Goal: Task Accomplishment & Management: Complete application form

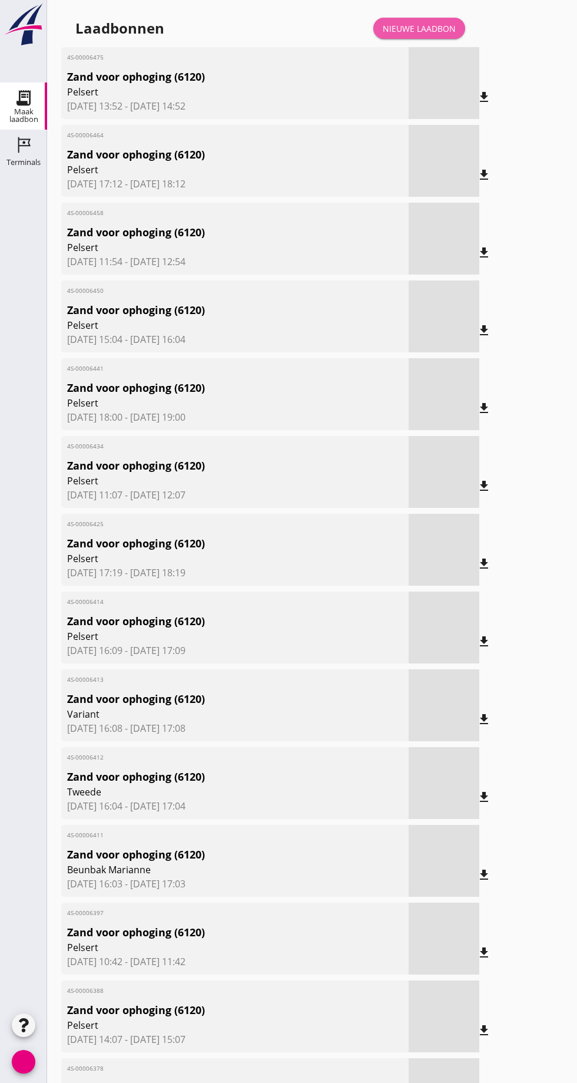
click at [433, 21] on link "Nieuwe laadbon" at bounding box center [419, 28] width 92 height 21
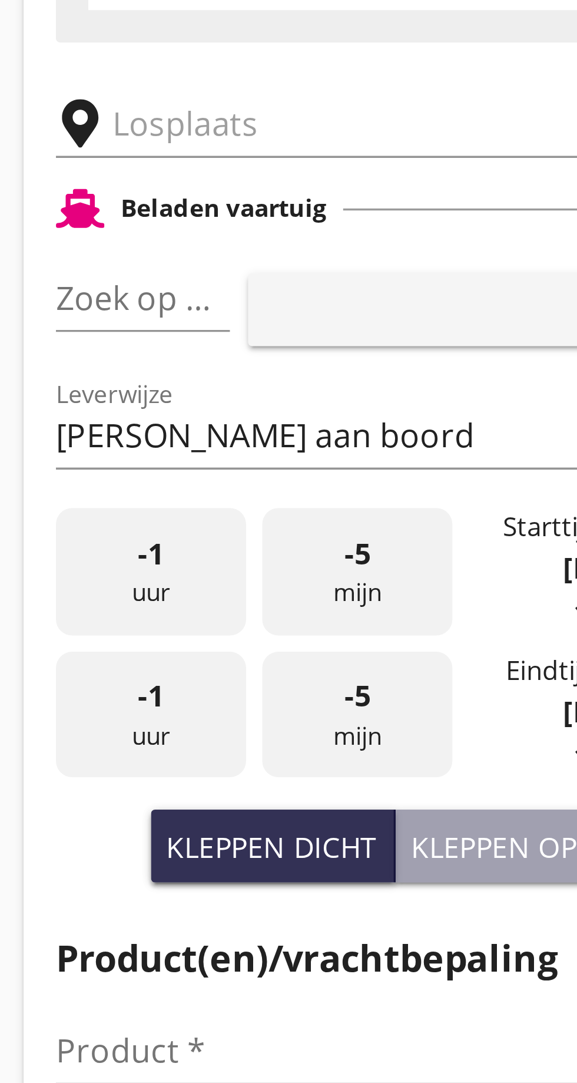
click at [101, 202] on input "text" at bounding box center [187, 204] width 201 height 19
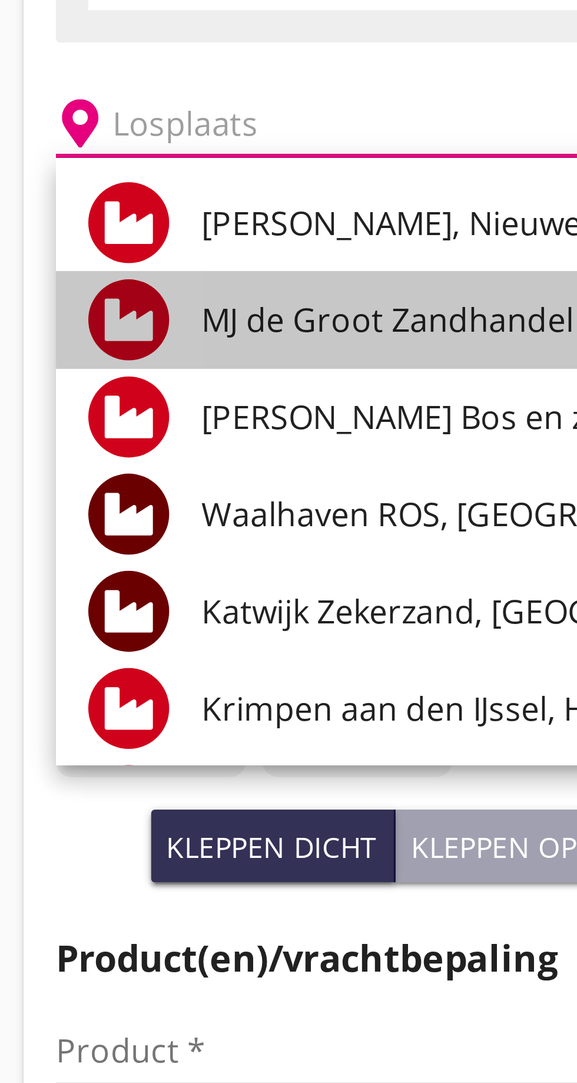
click at [174, 260] on font "MJ de Groot Zandhandel BV - [GEOGRAPHIC_DATA], [GEOGRAPHIC_DATA]" at bounding box center [274, 261] width 322 height 13
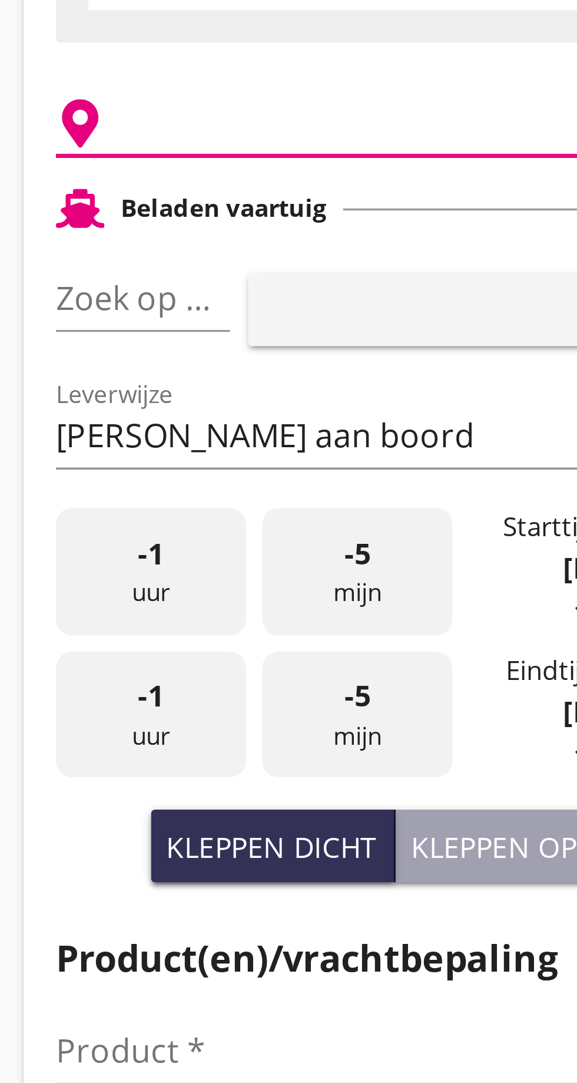
type input "[PERSON_NAME] Zandhandel B.V. - Spaansepolder, [GEOGRAPHIC_DATA]"
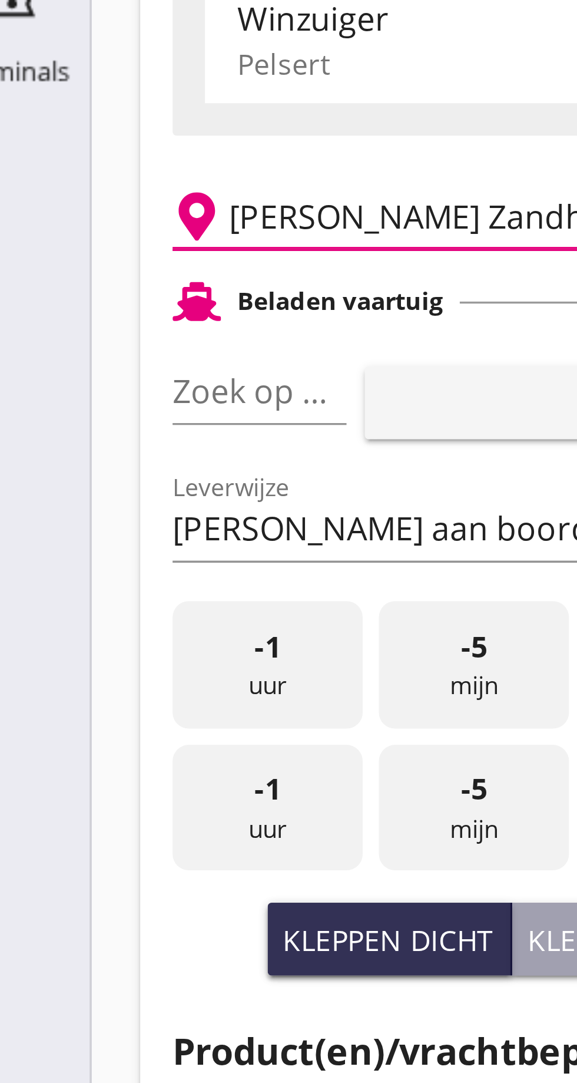
click at [102, 250] on font "pijl_drop_down" at bounding box center [114, 255] width 198 height 14
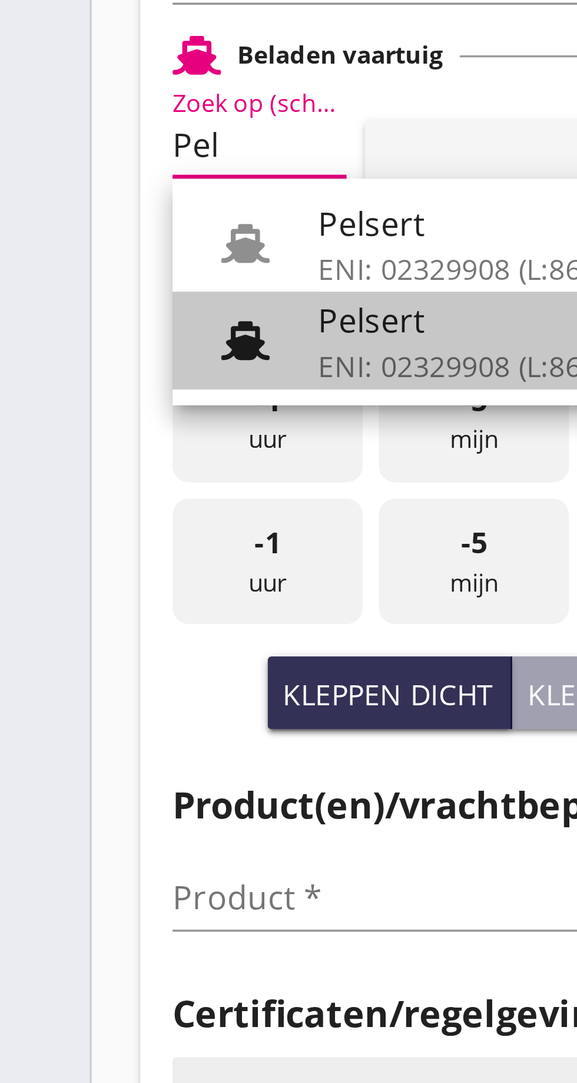
click at [133, 316] on font "ENI: 02329908 (L:86 x B:)" at bounding box center [160, 319] width 95 height 11
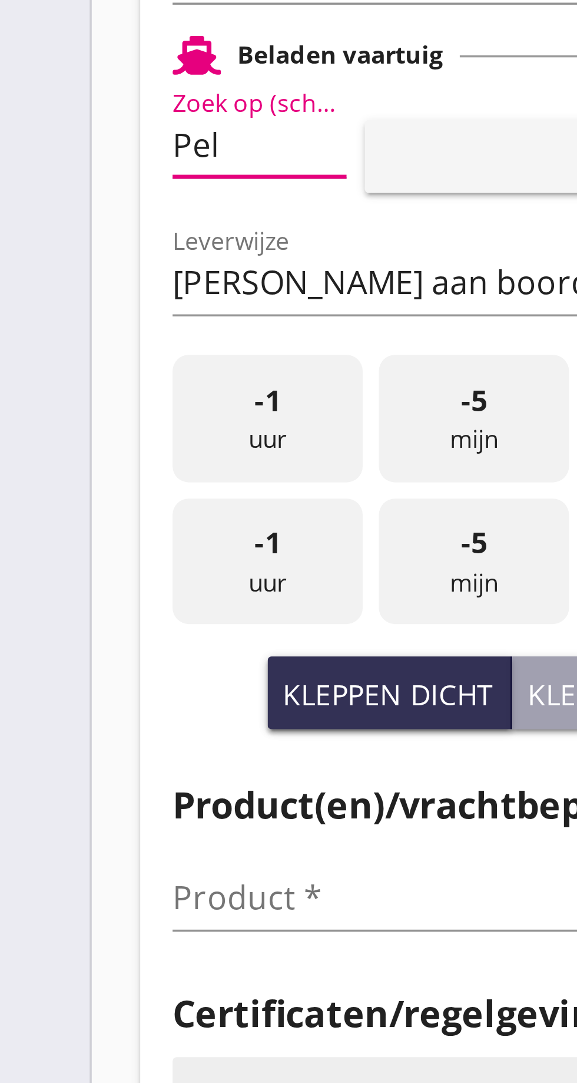
type input "Pelsert"
type input "[PERSON_NAME]"
type input "1087"
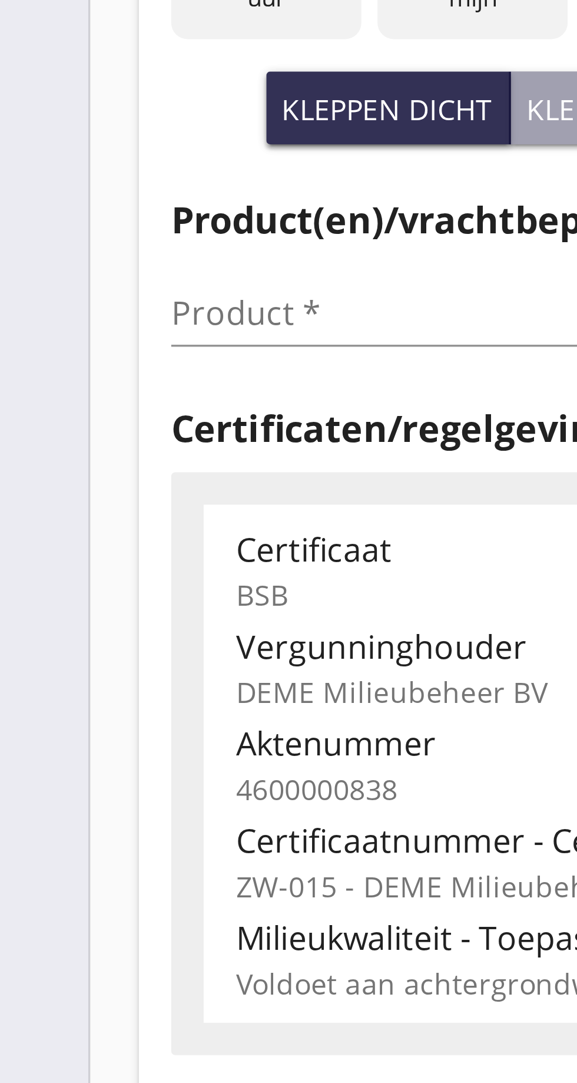
type input "Pelsert"
click at [91, 478] on input "Product *" at bounding box center [145, 474] width 148 height 19
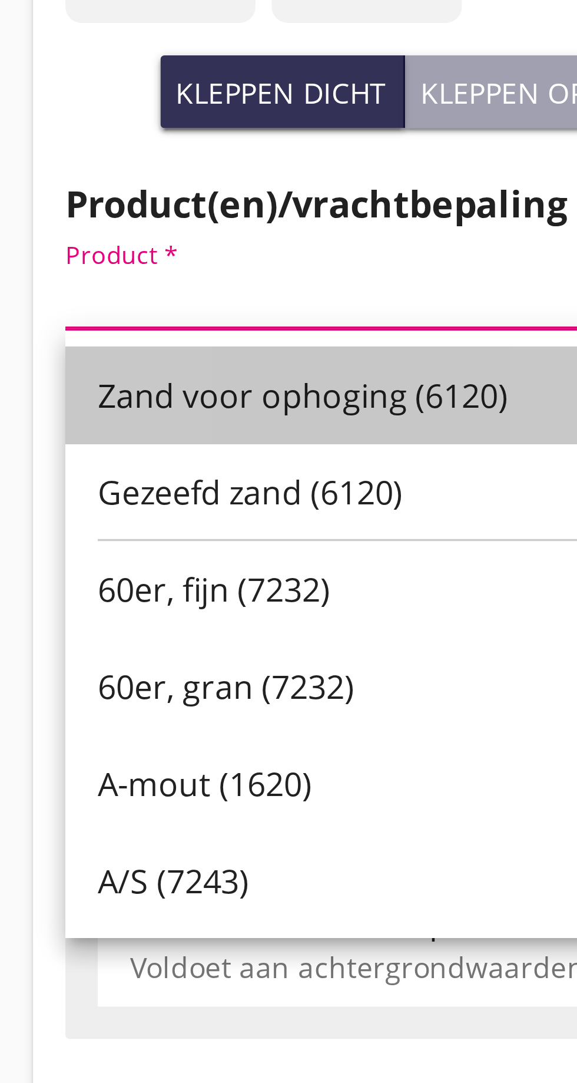
click at [150, 504] on font "Zand voor ophoging (6120)" at bounding box center [140, 503] width 120 height 13
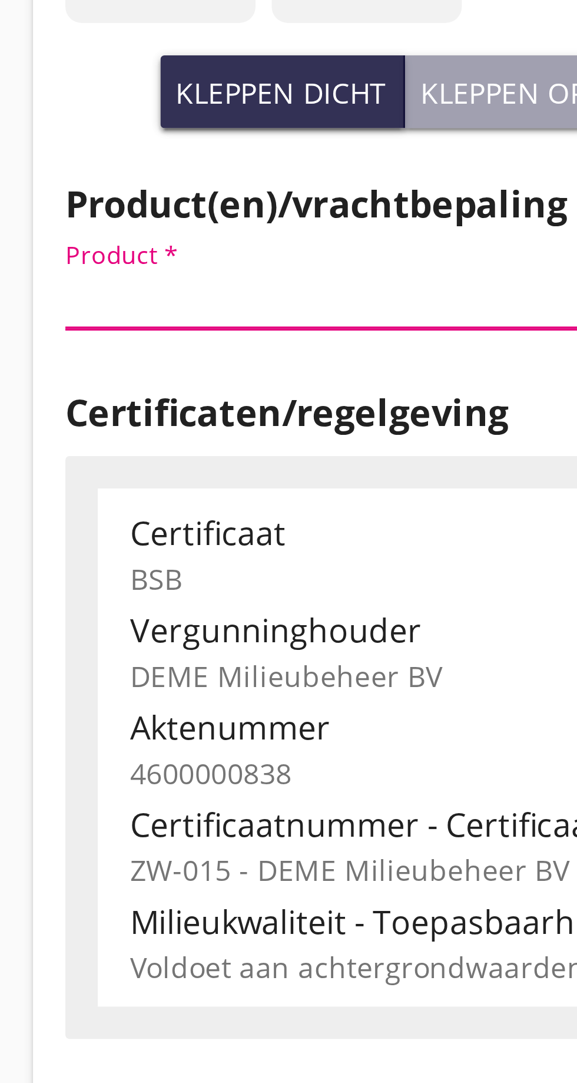
type input "Zand voor ophoging (6120)"
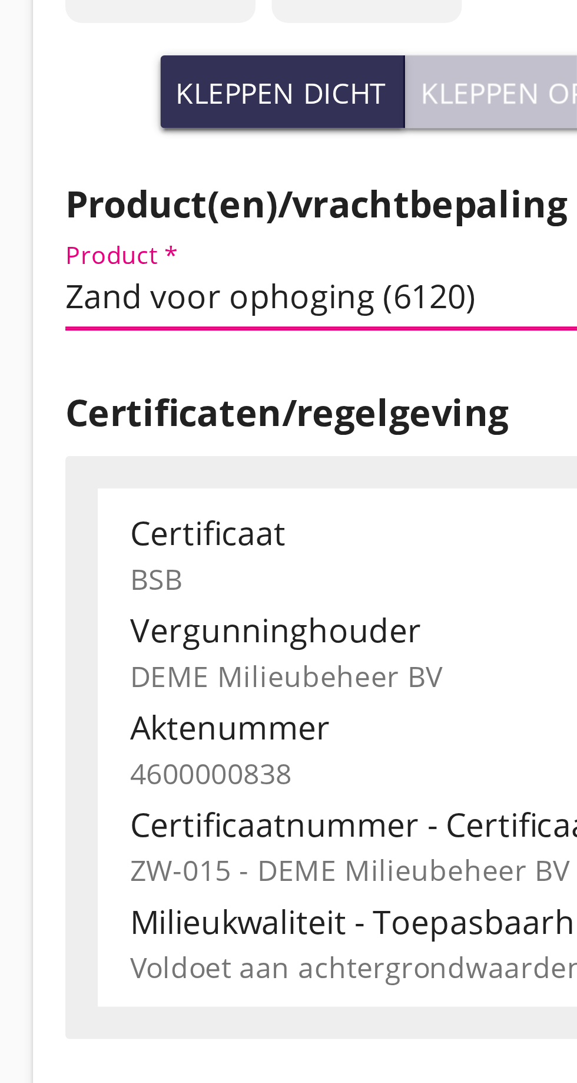
click at [203, 414] on font "Kleppen open" at bounding box center [203, 414] width 59 height 11
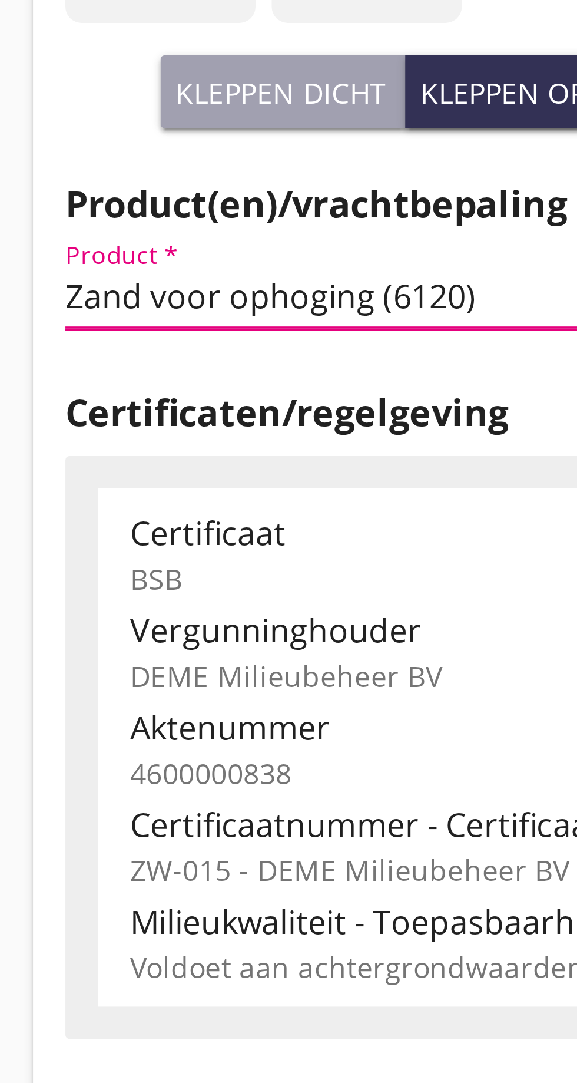
type input "725"
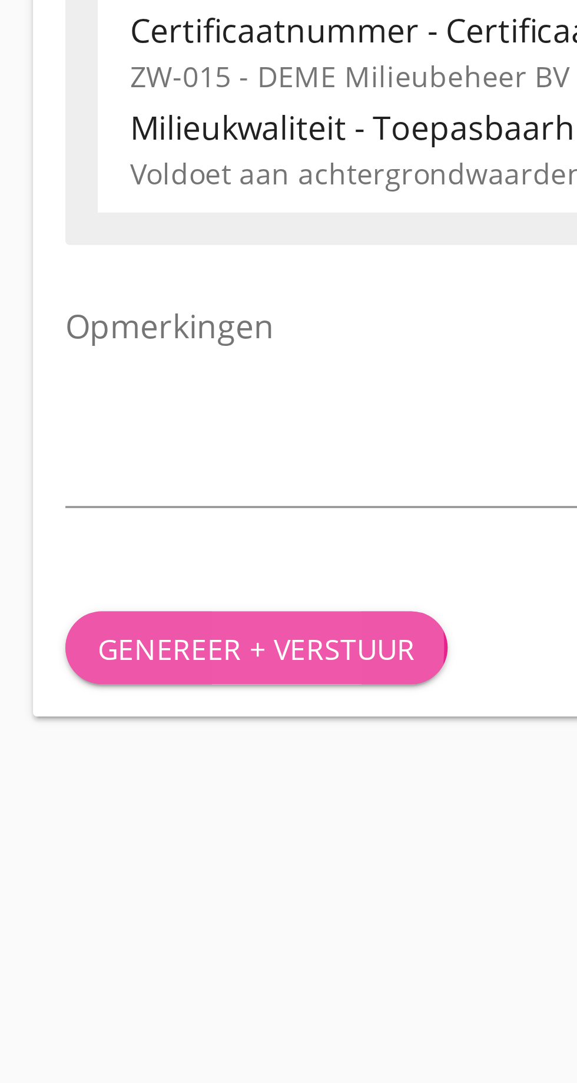
click at [129, 805] on font "Genereer + verstuur" at bounding box center [126, 807] width 92 height 11
